Goal: Register for event/course

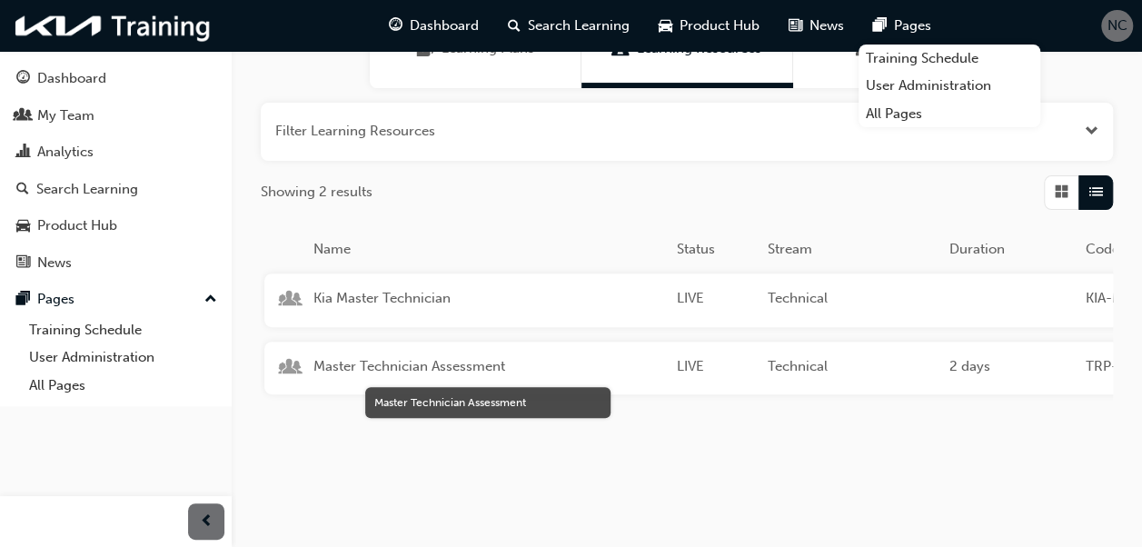
click at [455, 365] on span "Master Technician Assessment" at bounding box center [487, 366] width 349 height 21
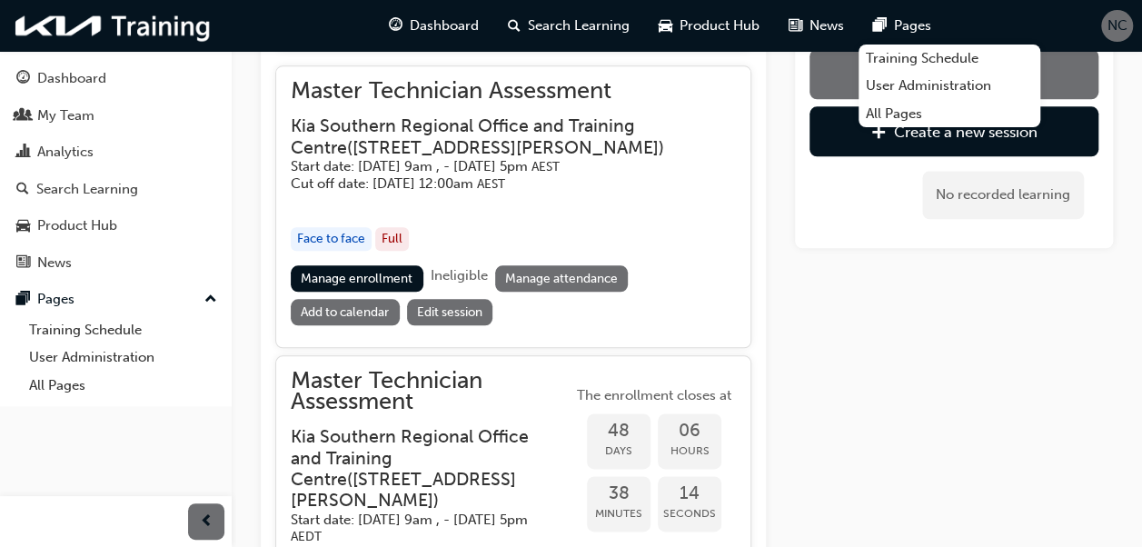
scroll to position [975, 0]
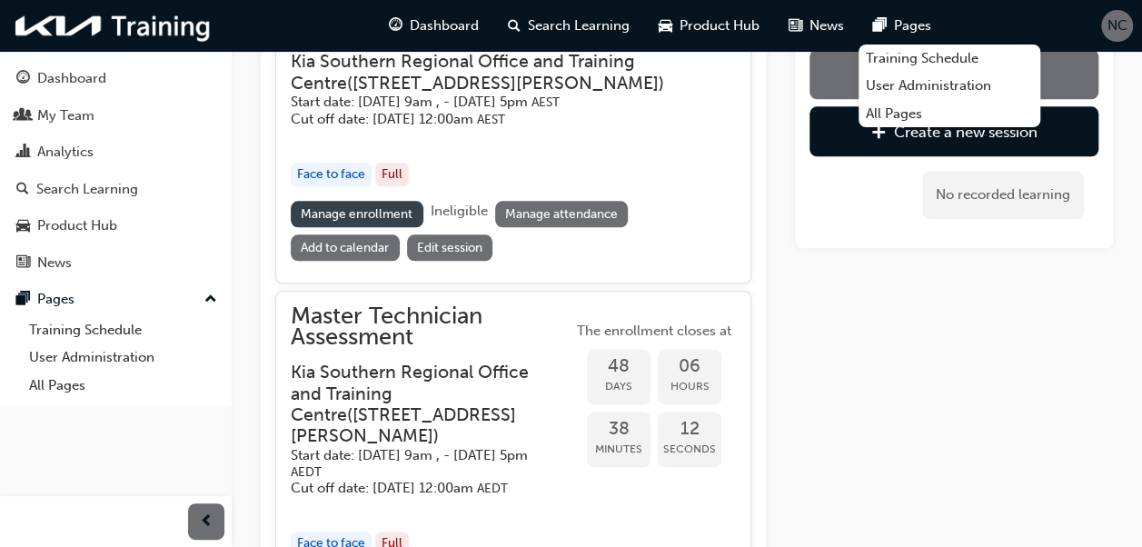
click at [378, 209] on link "Manage enrollment" at bounding box center [357, 214] width 133 height 26
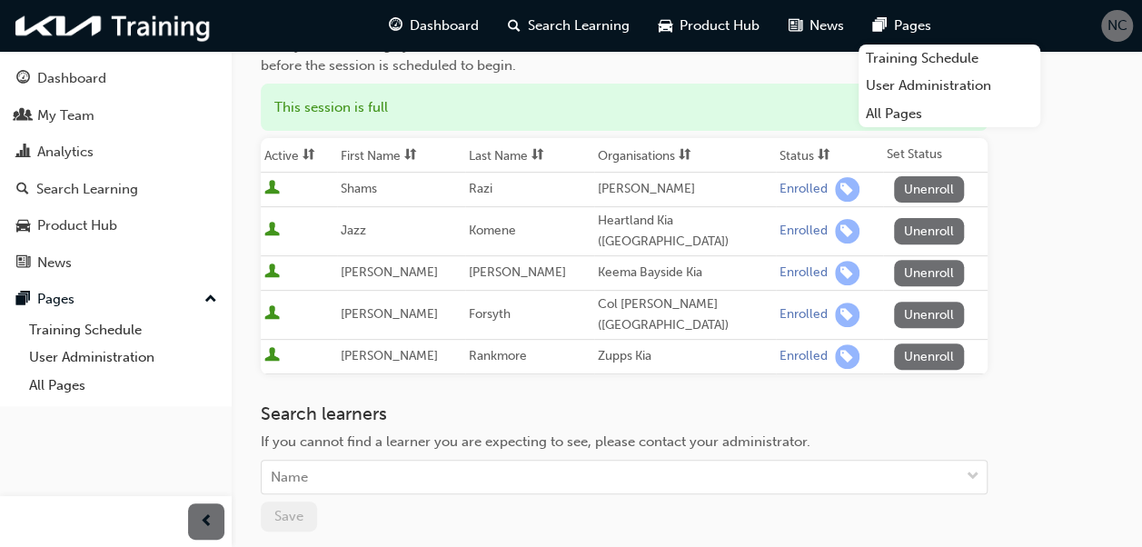
scroll to position [182, 0]
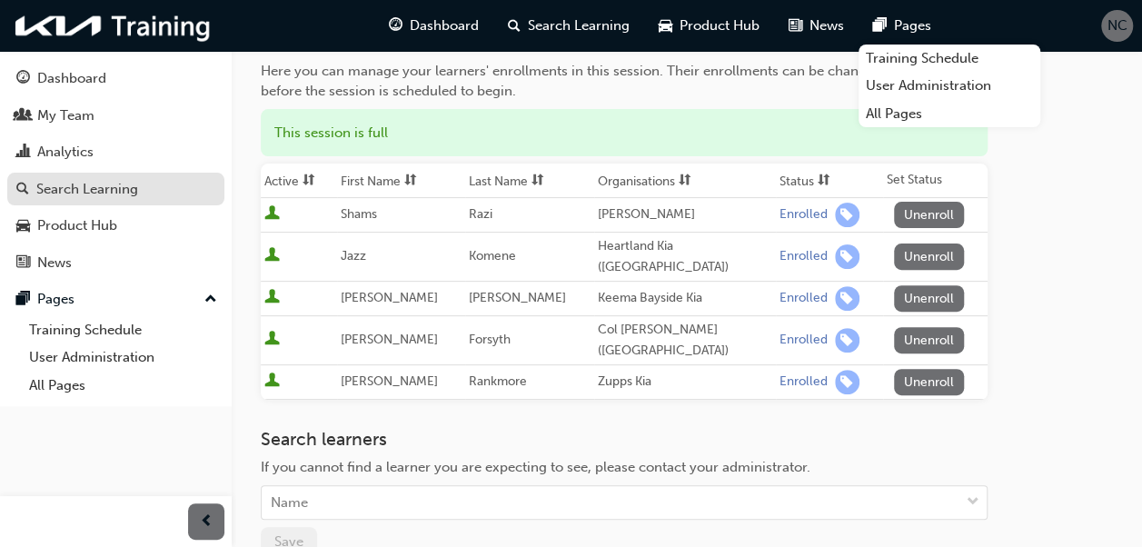
click at [73, 189] on div "Search Learning" at bounding box center [87, 189] width 102 height 21
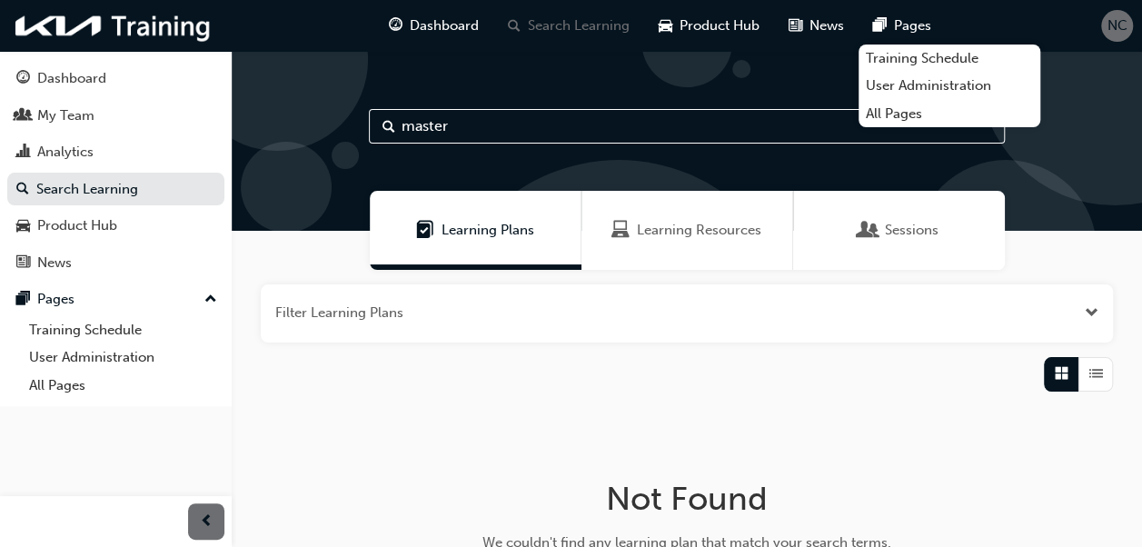
click at [700, 240] on span "Learning Resources" at bounding box center [699, 230] width 124 height 21
